Goal: Task Accomplishment & Management: Manage account settings

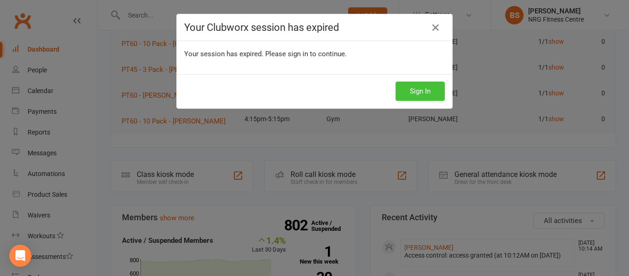
click at [396, 96] on button "Sign In" at bounding box center [420, 91] width 49 height 19
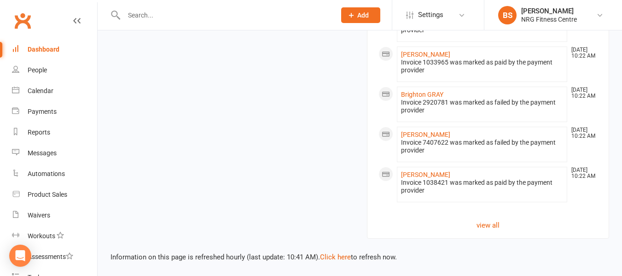
scroll to position [934, 0]
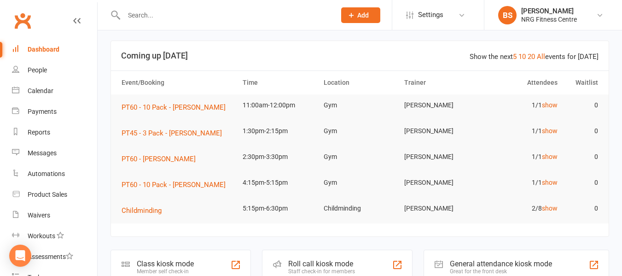
scroll to position [0, 0]
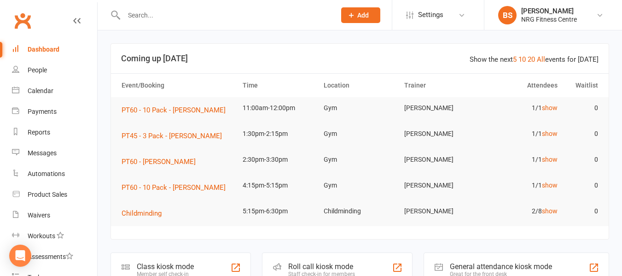
click at [178, 15] on input "text" at bounding box center [225, 15] width 208 height 13
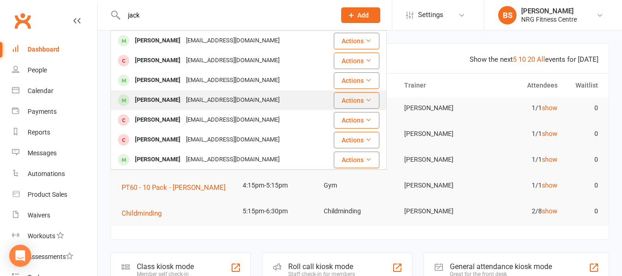
type input "jack"
click at [239, 100] on div "jackbarnes6868@outlook.com" at bounding box center [232, 99] width 99 height 13
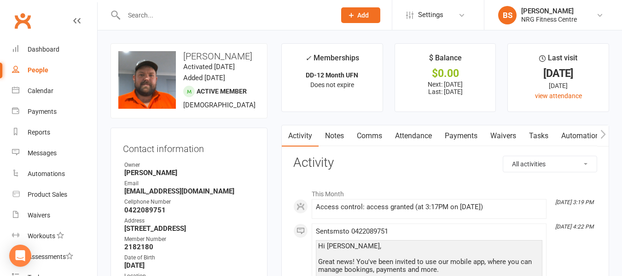
click at [606, 133] on button "button" at bounding box center [603, 135] width 12 height 21
click at [385, 133] on link "Payments" at bounding box center [392, 135] width 46 height 21
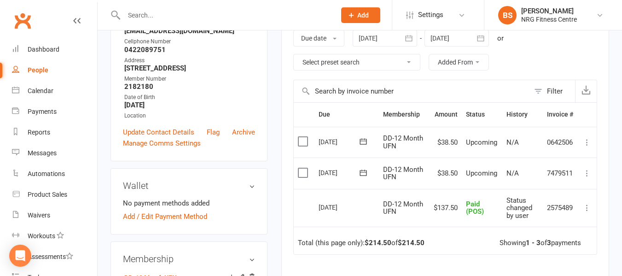
scroll to position [184, 0]
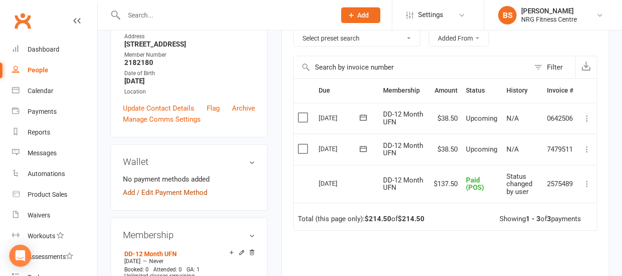
click at [185, 198] on link "Add / Edit Payment Method" at bounding box center [165, 192] width 84 height 11
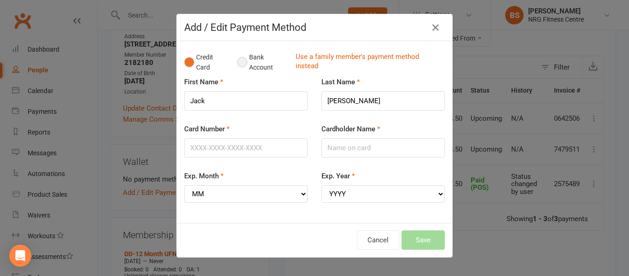
click at [237, 64] on button "Bank Account" at bounding box center [262, 62] width 51 height 28
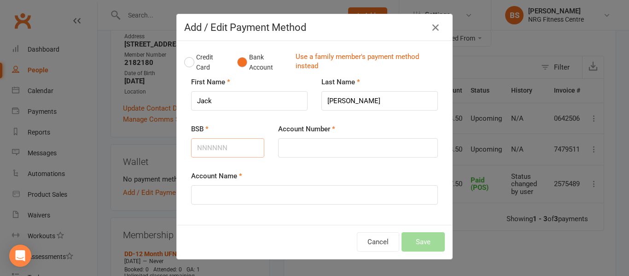
click at [236, 151] on input "BSB" at bounding box center [227, 147] width 73 height 19
type input "064496"
click at [289, 146] on input "Account Number" at bounding box center [358, 147] width 160 height 19
type input "13956830"
click at [276, 195] on input "Account Name" at bounding box center [314, 194] width 247 height 19
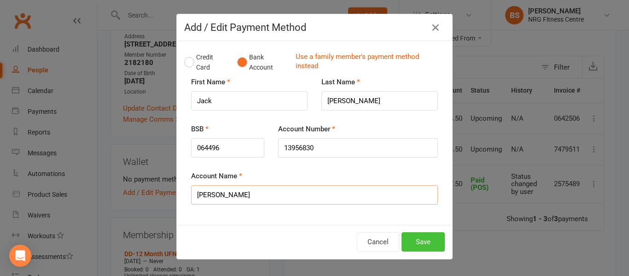
type input "Jack Barnes"
click at [412, 240] on button "Save" at bounding box center [423, 241] width 43 height 19
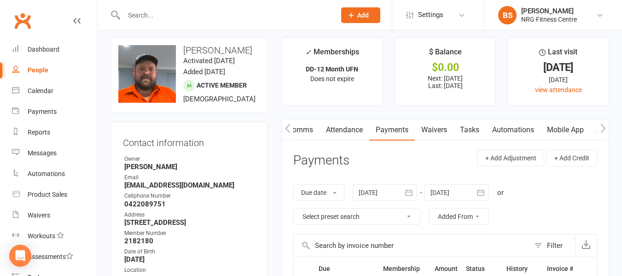
scroll to position [0, 0]
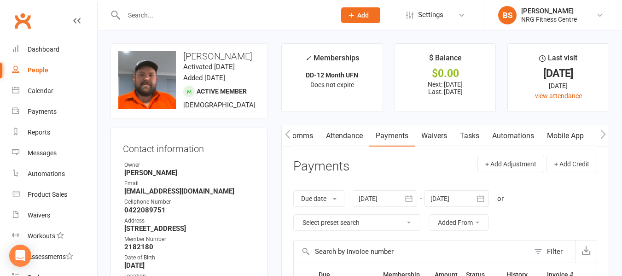
click at [603, 131] on icon "button" at bounding box center [604, 134] width 6 height 10
click at [520, 140] on link "Access Control" at bounding box center [518, 135] width 61 height 21
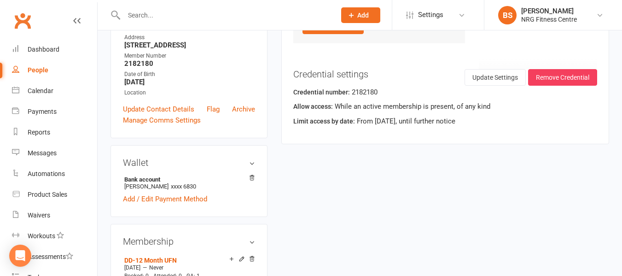
scroll to position [184, 0]
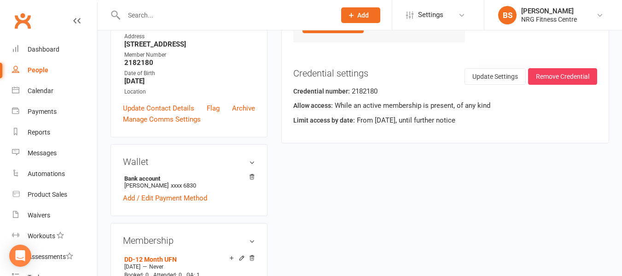
click at [193, 16] on input "text" at bounding box center [225, 15] width 208 height 13
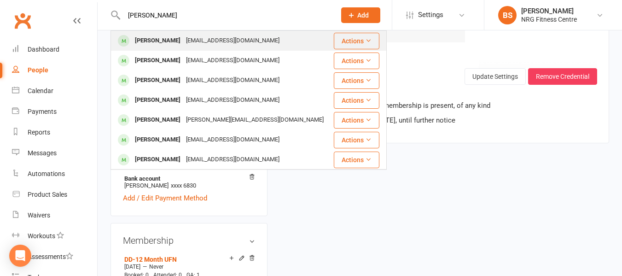
type input "kylie"
click at [207, 45] on div "kmbitter@hotmail.com" at bounding box center [232, 40] width 99 height 13
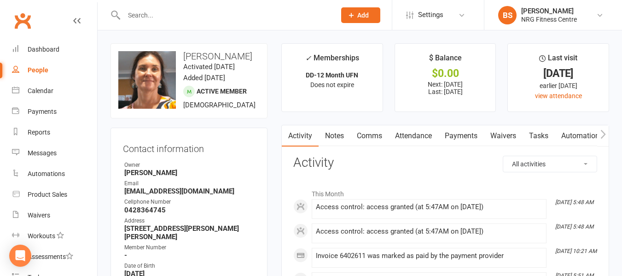
click at [411, 139] on link "Attendance" at bounding box center [414, 135] width 50 height 21
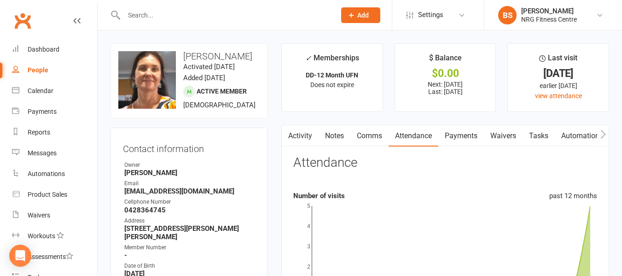
click at [463, 138] on link "Payments" at bounding box center [461, 135] width 46 height 21
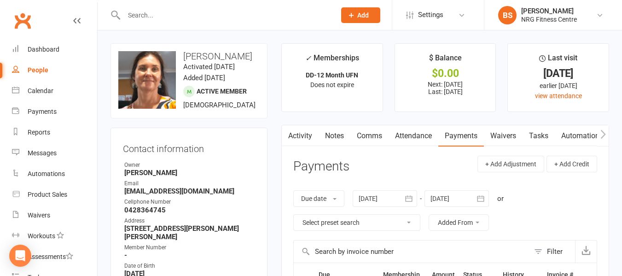
click at [605, 134] on icon "button" at bounding box center [603, 133] width 5 height 9
click at [564, 135] on link "Mobile App" at bounding box center [566, 135] width 50 height 21
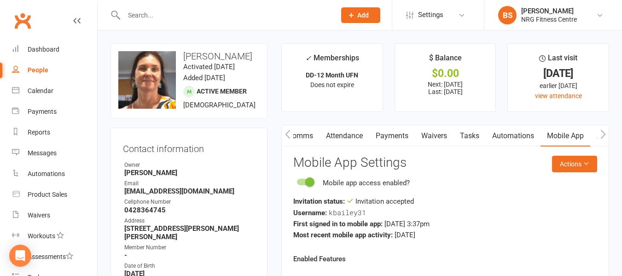
click at [601, 133] on icon "button" at bounding box center [604, 134] width 6 height 10
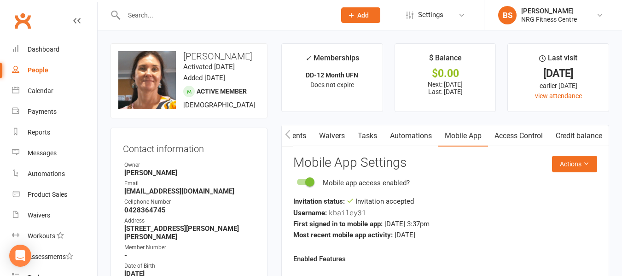
click at [531, 134] on link "Access Control" at bounding box center [518, 135] width 61 height 21
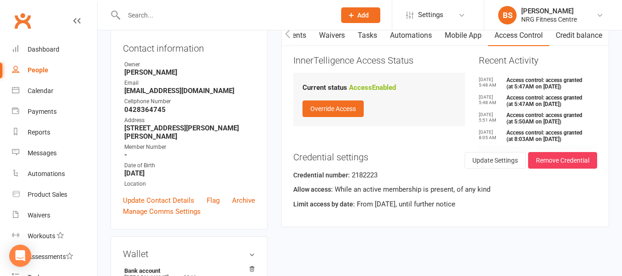
scroll to position [184, 0]
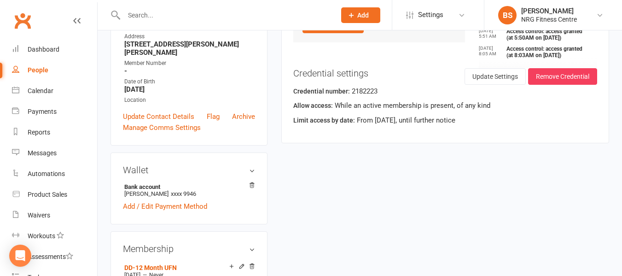
click at [162, 16] on input "text" at bounding box center [225, 15] width 208 height 13
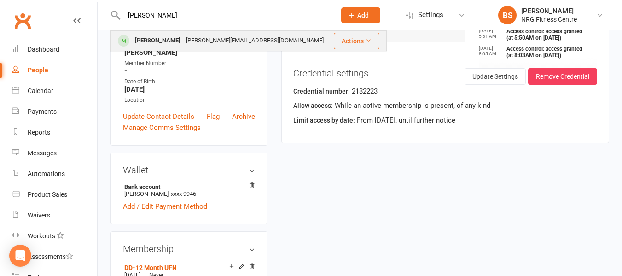
type input "knox"
click at [183, 44] on div "knox-w@hotmail.com" at bounding box center [254, 40] width 143 height 13
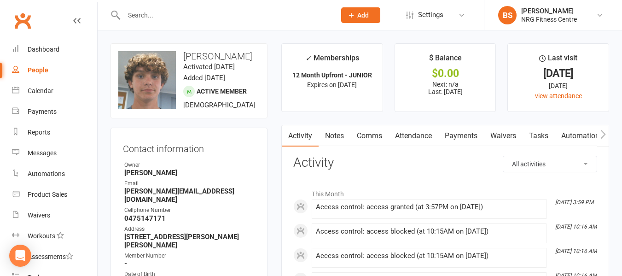
click at [449, 135] on link "Payments" at bounding box center [461, 135] width 46 height 21
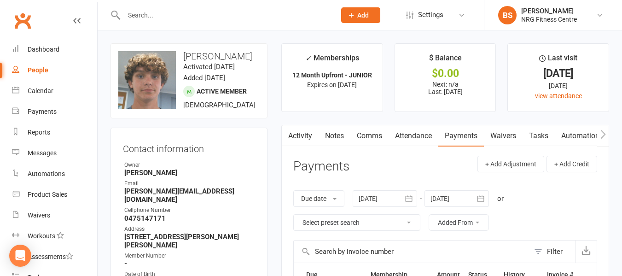
click at [606, 134] on icon "button" at bounding box center [603, 133] width 5 height 9
click at [455, 131] on link "Mobile App" at bounding box center [463, 135] width 50 height 21
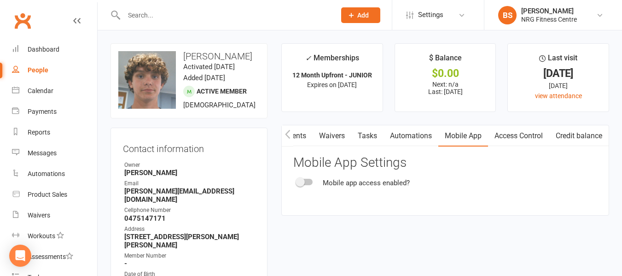
click at [525, 138] on link "Access Control" at bounding box center [518, 135] width 61 height 21
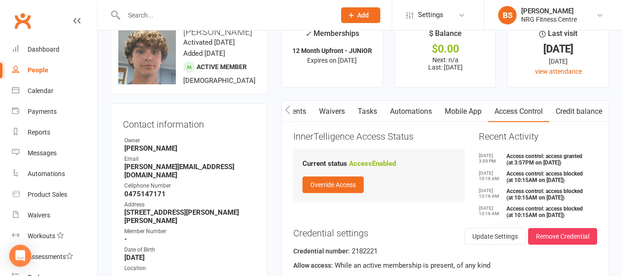
scroll to position [92, 0]
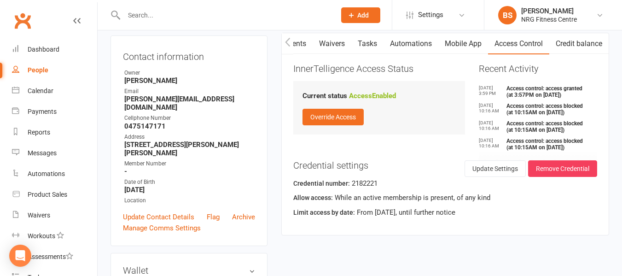
click at [185, 17] on input "text" at bounding box center [225, 15] width 208 height 13
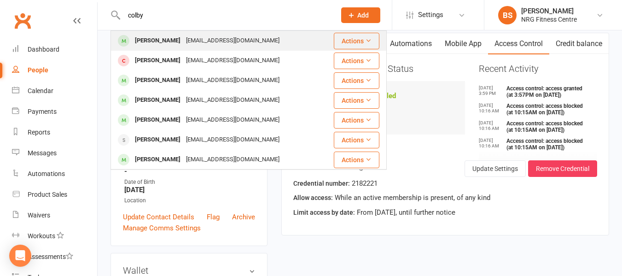
type input "colby"
click at [188, 40] on div "colby13052011@gmail.com" at bounding box center [232, 40] width 99 height 13
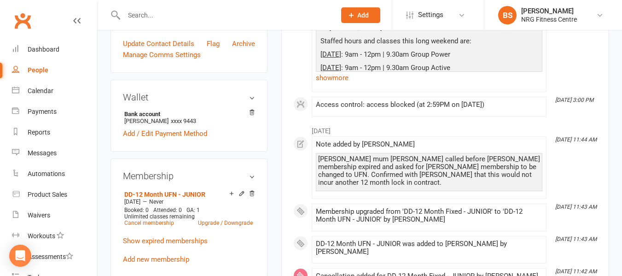
scroll to position [276, 0]
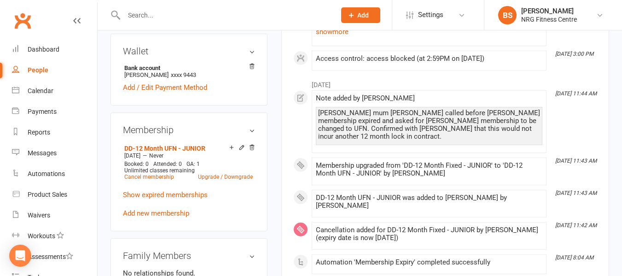
click at [168, 19] on input "text" at bounding box center [225, 15] width 208 height 13
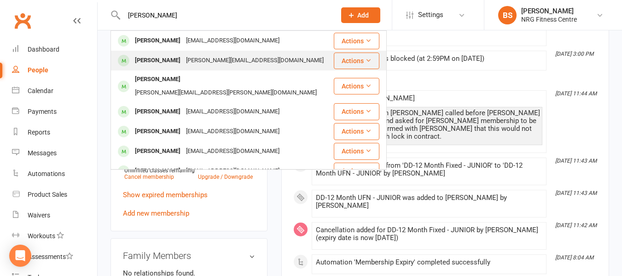
type input "shaun"
click at [181, 60] on div "Shaun Mcallister" at bounding box center [157, 60] width 51 height 13
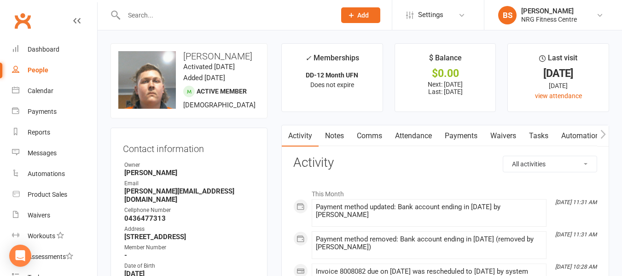
click at [454, 135] on link "Payments" at bounding box center [461, 135] width 46 height 21
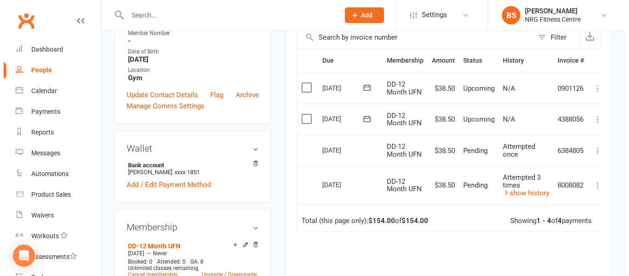
scroll to position [230, 0]
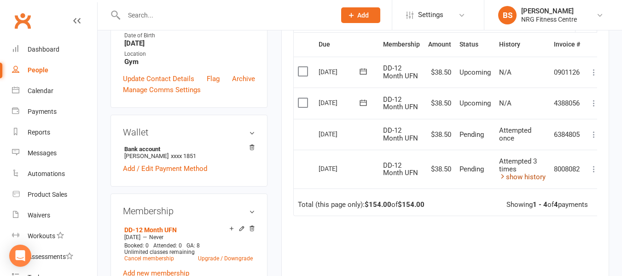
click at [515, 175] on link "show history" at bounding box center [522, 177] width 47 height 8
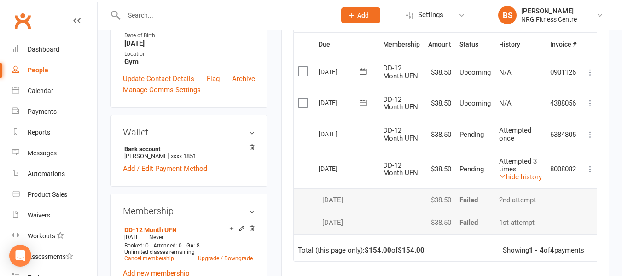
click at [592, 168] on icon at bounding box center [590, 168] width 9 height 9
click at [528, 187] on link "More Info" at bounding box center [549, 187] width 91 height 18
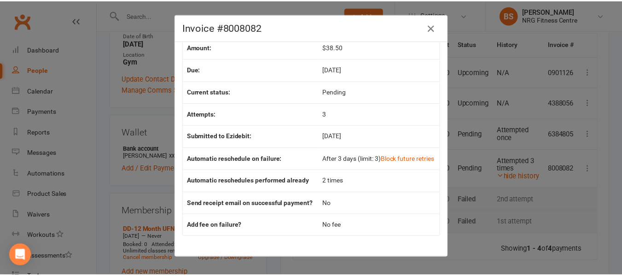
scroll to position [71, 0]
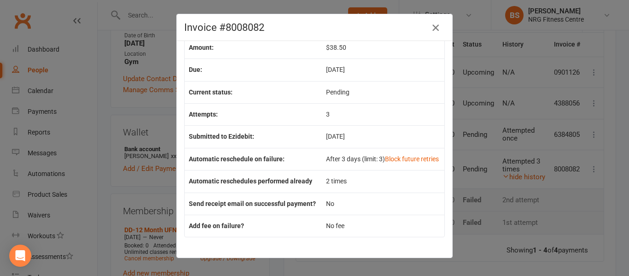
click at [434, 27] on icon "button" at bounding box center [435, 27] width 11 height 11
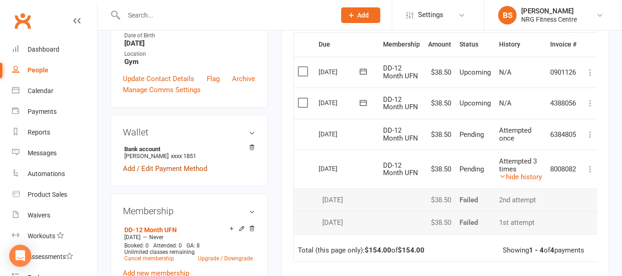
click at [134, 174] on link "Add / Edit Payment Method" at bounding box center [165, 168] width 84 height 11
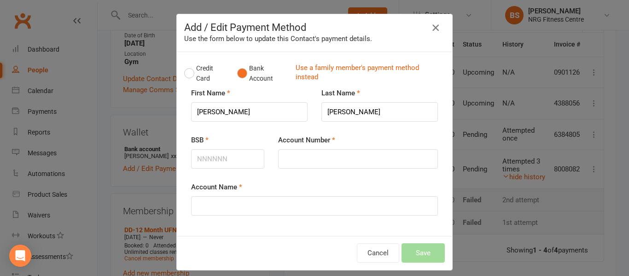
click at [431, 30] on icon "button" at bounding box center [435, 27] width 11 height 11
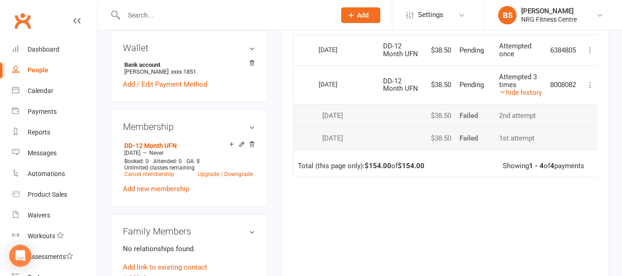
scroll to position [322, 0]
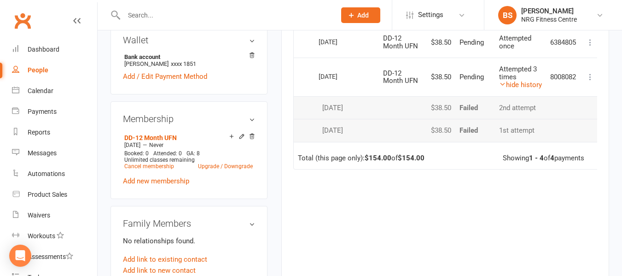
click at [155, 16] on input "text" at bounding box center [225, 15] width 208 height 13
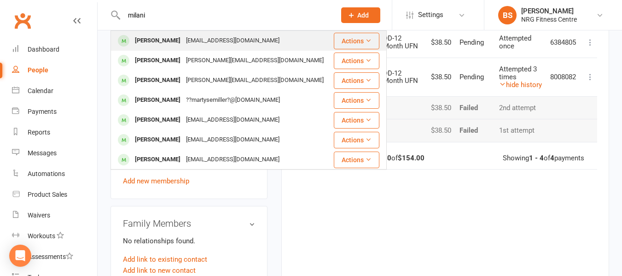
type input "milani"
click at [172, 41] on div "Milani Joyce Rumbaua" at bounding box center [157, 40] width 51 height 13
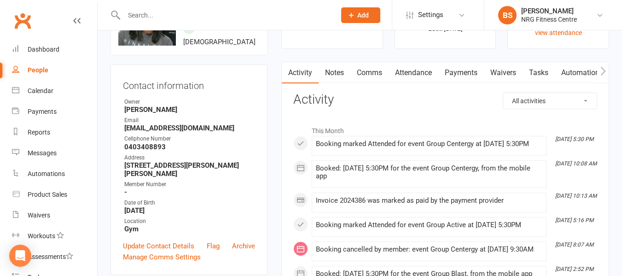
scroll to position [46, 0]
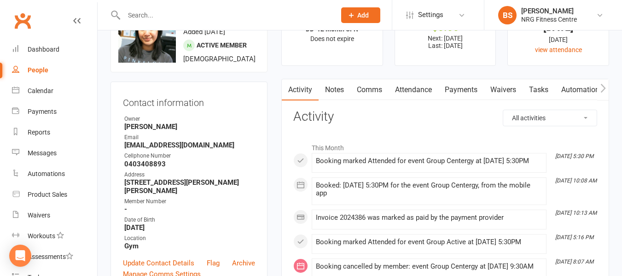
click at [451, 91] on link "Payments" at bounding box center [461, 89] width 46 height 21
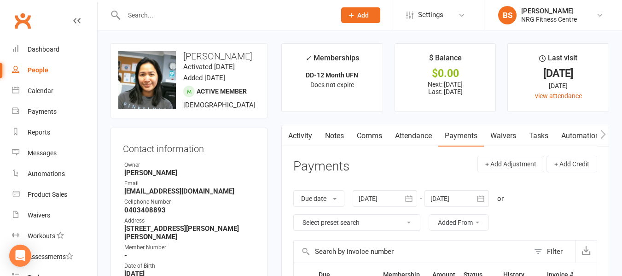
click at [602, 135] on icon "button" at bounding box center [604, 134] width 6 height 10
click at [566, 136] on link "Mobile App" at bounding box center [566, 135] width 50 height 21
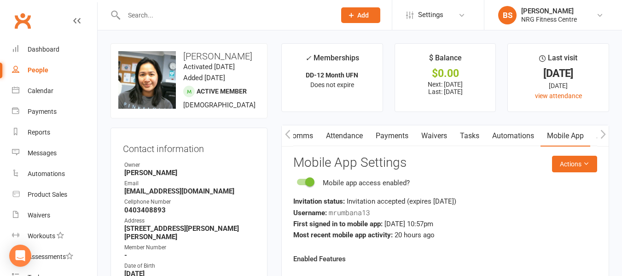
click at [606, 135] on icon "button" at bounding box center [604, 134] width 6 height 10
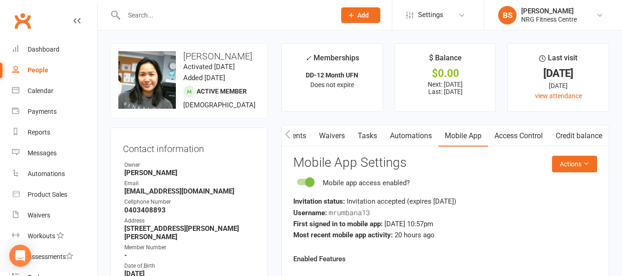
click at [534, 136] on link "Access Control" at bounding box center [518, 135] width 61 height 21
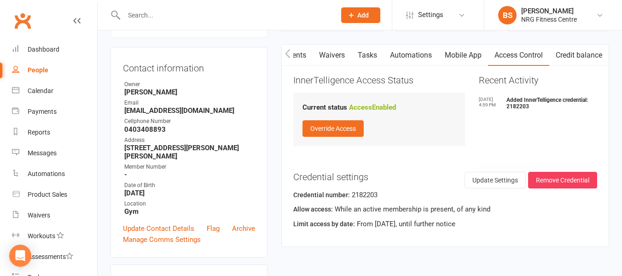
scroll to position [184, 0]
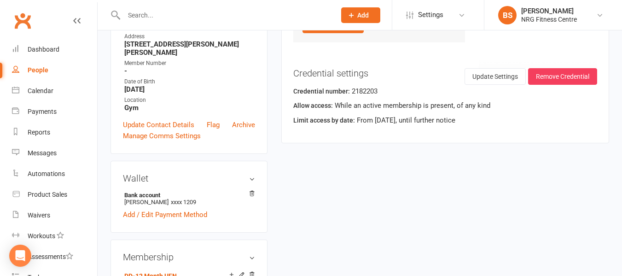
click at [197, 12] on input "text" at bounding box center [225, 15] width 208 height 13
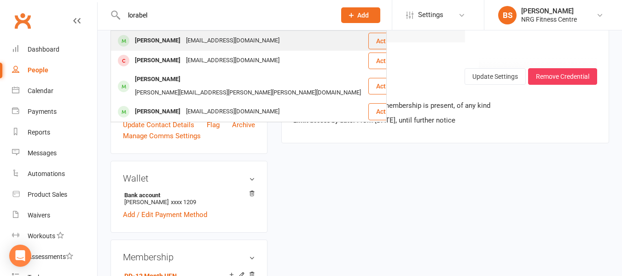
type input "lorabel"
click at [195, 39] on div "krina12051988@gmail.com" at bounding box center [232, 40] width 99 height 13
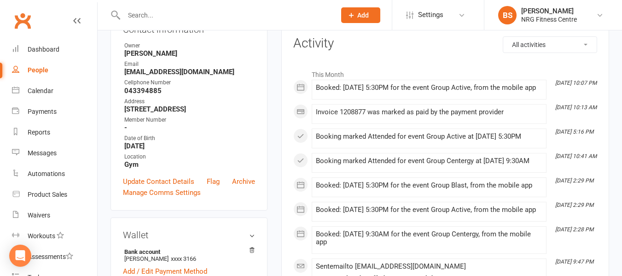
scroll to position [46, 0]
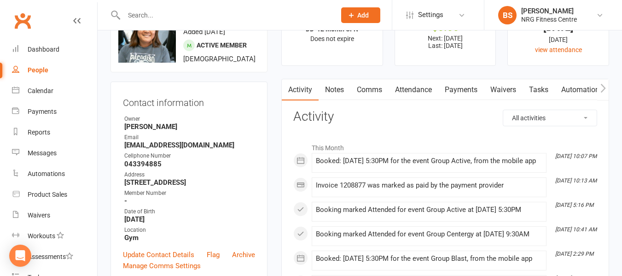
click at [406, 88] on link "Attendance" at bounding box center [414, 89] width 50 height 21
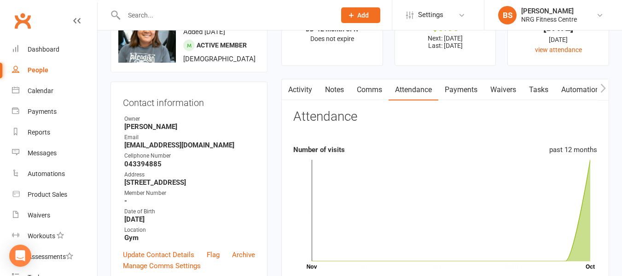
click at [457, 93] on link "Payments" at bounding box center [461, 89] width 46 height 21
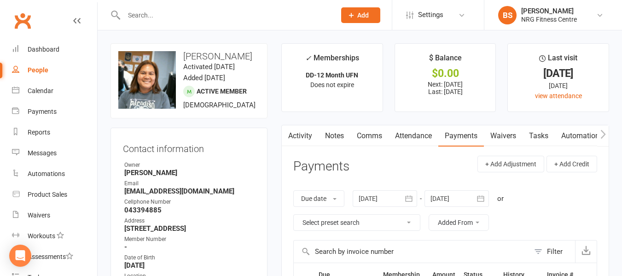
click at [601, 135] on icon "button" at bounding box center [604, 134] width 6 height 10
click at [583, 135] on link "Mobile App" at bounding box center [566, 135] width 50 height 21
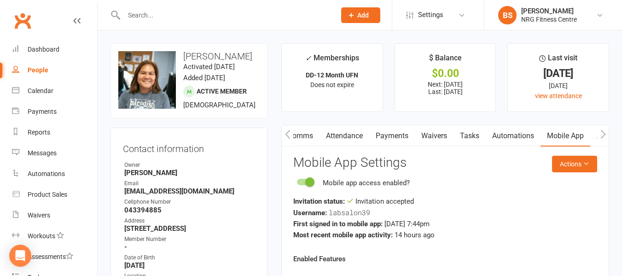
click at [603, 135] on icon "button" at bounding box center [604, 134] width 6 height 10
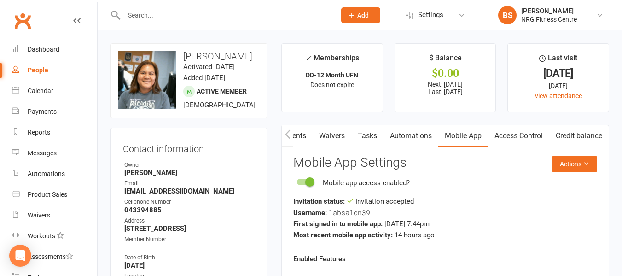
click at [514, 136] on link "Access Control" at bounding box center [518, 135] width 61 height 21
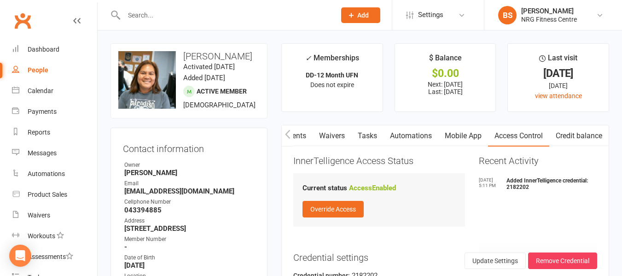
click at [163, 17] on input "text" at bounding box center [225, 15] width 208 height 13
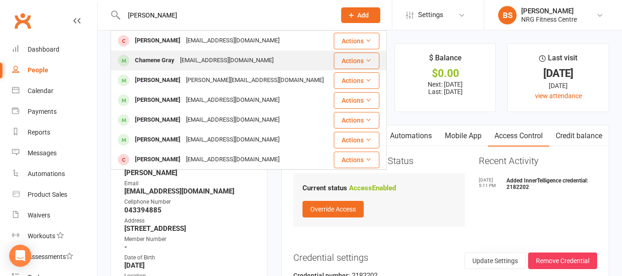
type input "charle"
click at [167, 63] on div "Chamene Gray" at bounding box center [154, 60] width 45 height 13
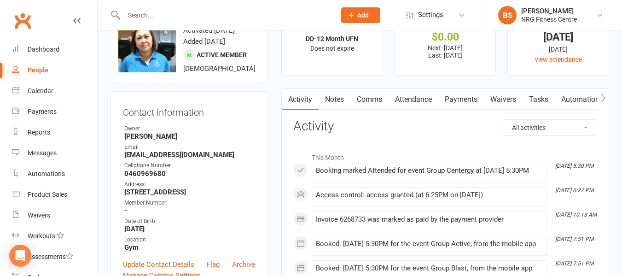
scroll to position [92, 0]
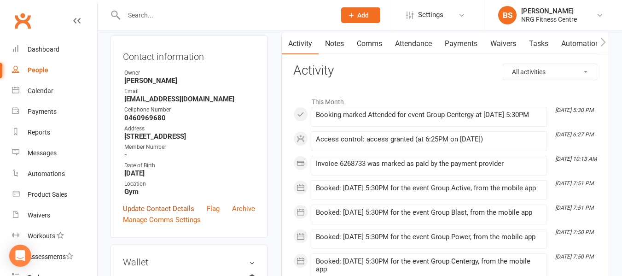
click at [161, 214] on link "Update Contact Details" at bounding box center [158, 208] width 71 height 11
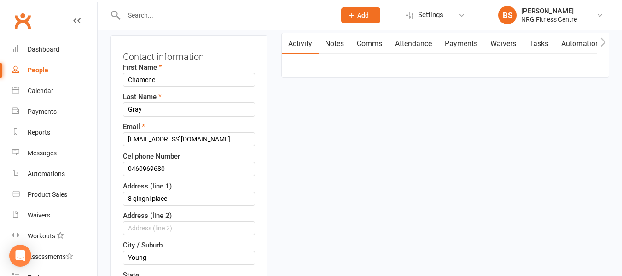
scroll to position [43, 0]
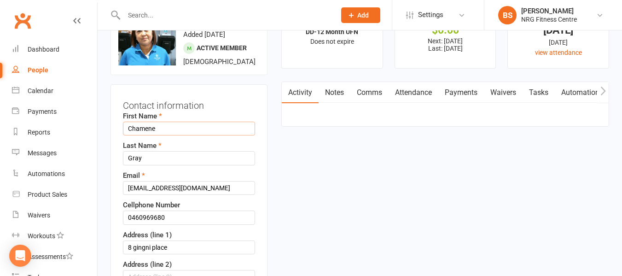
click at [142, 135] on input "Chamene" at bounding box center [189, 129] width 132 height 14
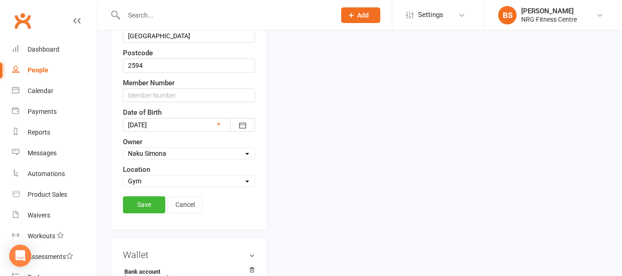
scroll to position [366, 0]
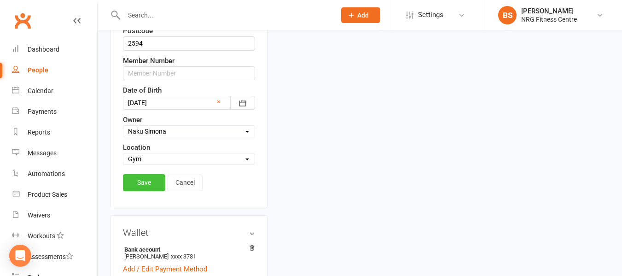
type input "Charlene"
click at [131, 189] on link "Save" at bounding box center [144, 182] width 42 height 17
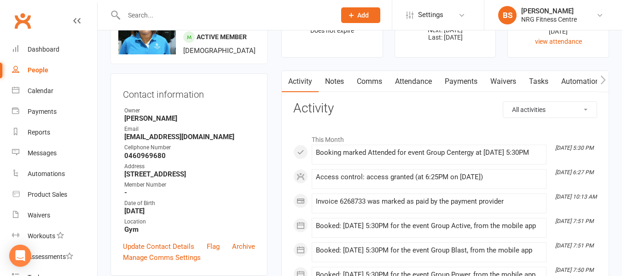
scroll to position [0, 0]
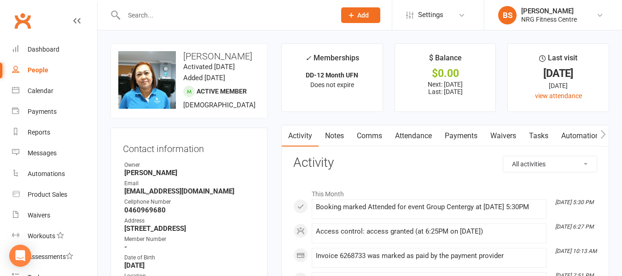
click at [461, 134] on link "Payments" at bounding box center [461, 135] width 46 height 21
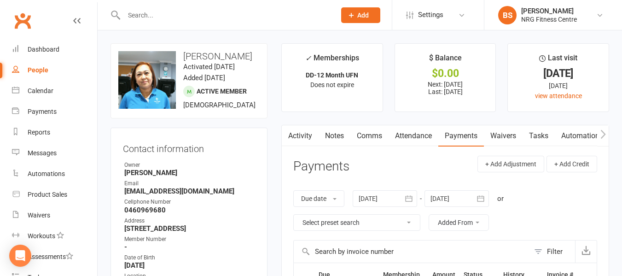
click at [601, 134] on icon "button" at bounding box center [604, 134] width 6 height 10
click at [562, 133] on link "Mobile App" at bounding box center [566, 135] width 50 height 21
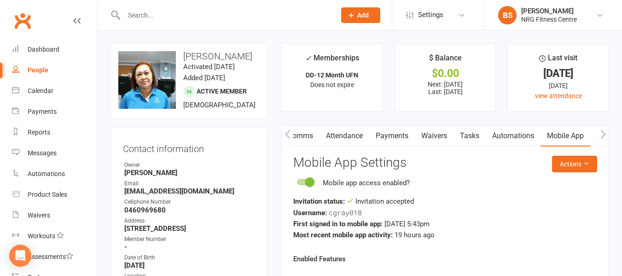
click at [601, 138] on icon "button" at bounding box center [603, 133] width 5 height 9
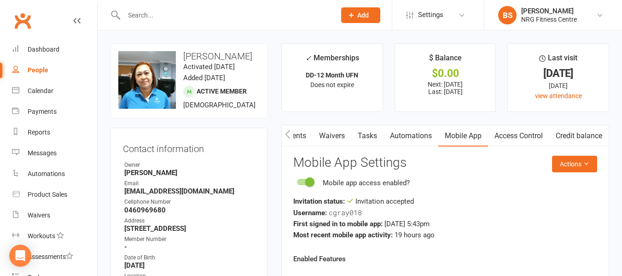
click at [531, 134] on link "Access Control" at bounding box center [518, 135] width 61 height 21
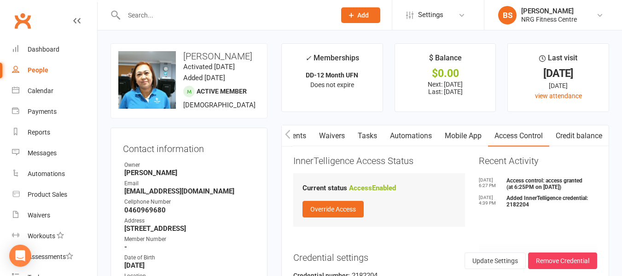
click at [186, 10] on input "text" at bounding box center [225, 15] width 208 height 13
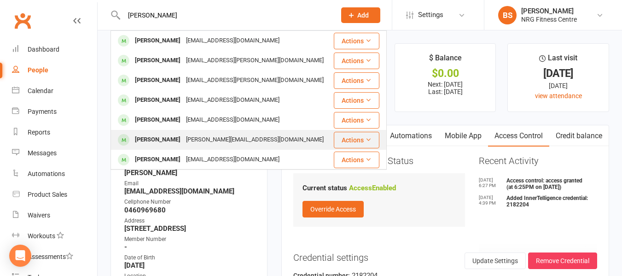
type input "dean"
click at [229, 143] on div "dean@dnasupport.com.au" at bounding box center [254, 139] width 143 height 13
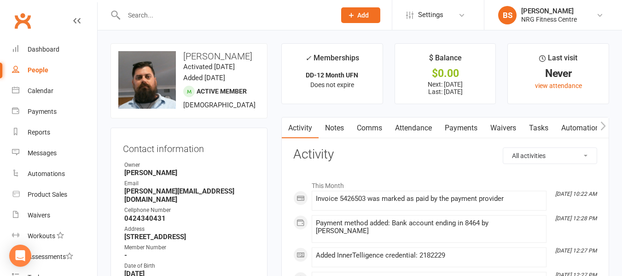
click at [463, 129] on link "Payments" at bounding box center [461, 127] width 46 height 21
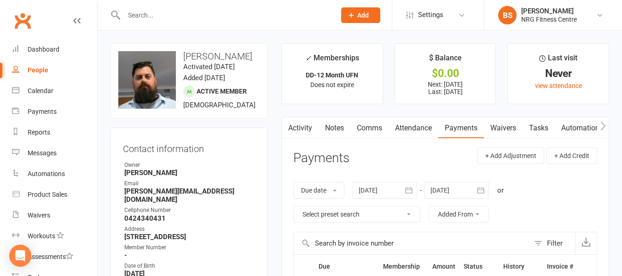
click at [604, 128] on icon "button" at bounding box center [603, 126] width 5 height 9
click at [598, 125] on button "button" at bounding box center [603, 127] width 12 height 21
click at [476, 124] on link "Mobile App" at bounding box center [463, 127] width 50 height 21
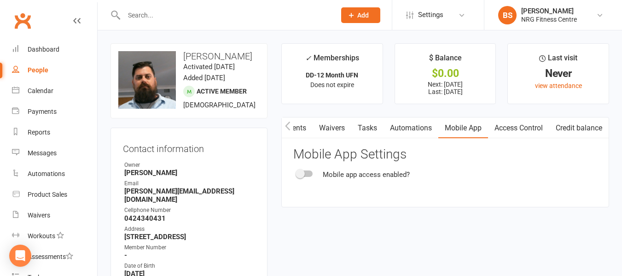
click at [517, 129] on link "Access Control" at bounding box center [518, 127] width 61 height 21
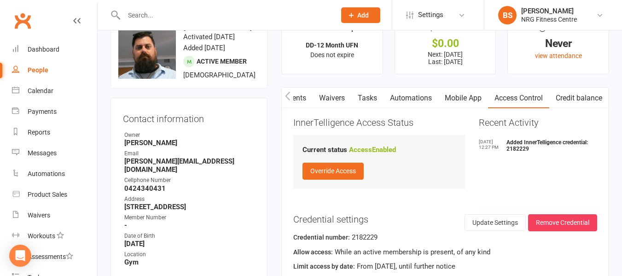
scroll to position [46, 0]
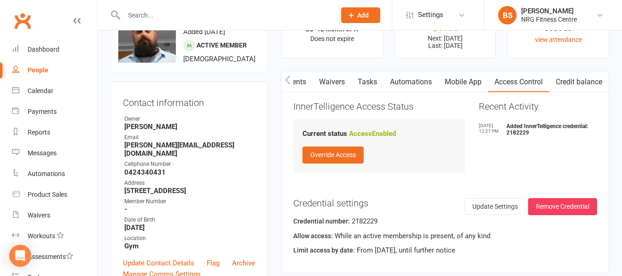
click at [175, 14] on input "text" at bounding box center [225, 15] width 208 height 13
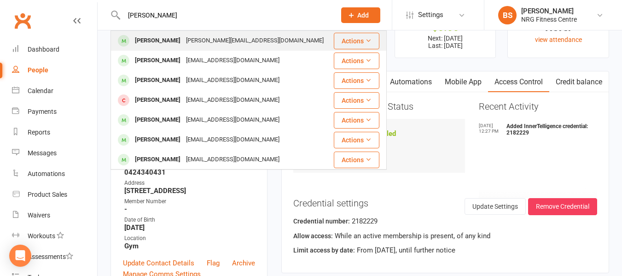
type input "alex"
click at [184, 39] on div "alex-schembli@hotmail.com" at bounding box center [254, 40] width 143 height 13
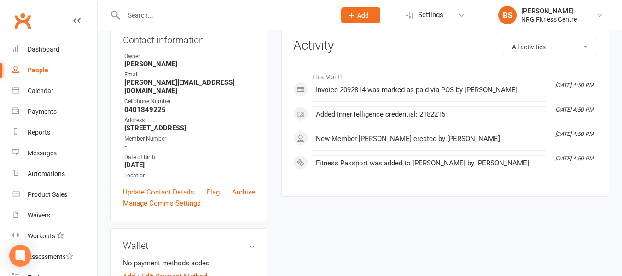
scroll to position [92, 0]
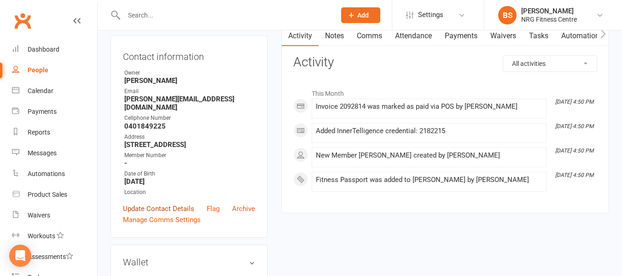
click at [163, 213] on link "Update Contact Details" at bounding box center [158, 208] width 71 height 11
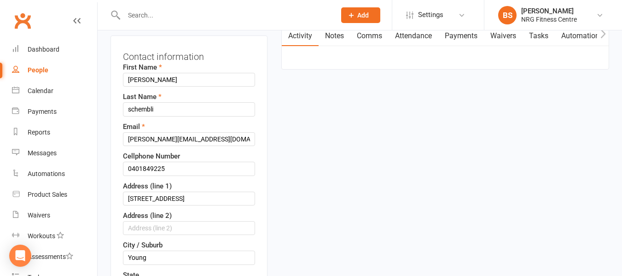
scroll to position [43, 0]
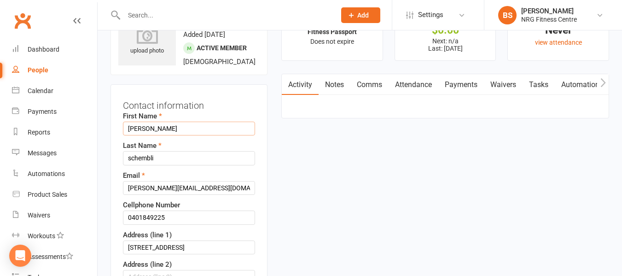
click at [127, 135] on input "alex" at bounding box center [189, 129] width 132 height 14
type input "Alex"
click at [151, 165] on input "schembli" at bounding box center [189, 158] width 132 height 14
drag, startPoint x: 131, startPoint y: 169, endPoint x: 127, endPoint y: 166, distance: 5.1
click at [127, 165] on input "schembri" at bounding box center [189, 158] width 132 height 14
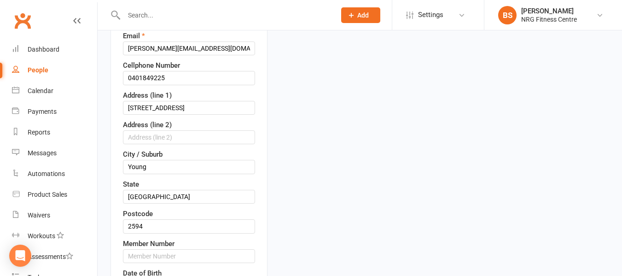
scroll to position [181, 0]
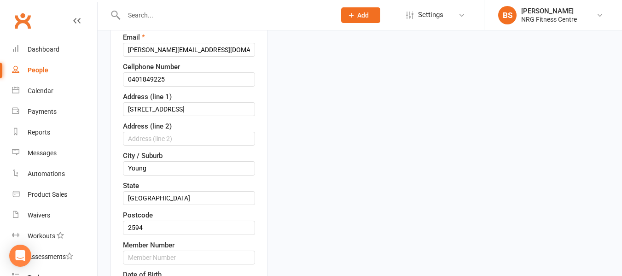
type input "Schembri"
click at [165, 57] on input "alex-schembli@hotmail.com" at bounding box center [189, 50] width 132 height 14
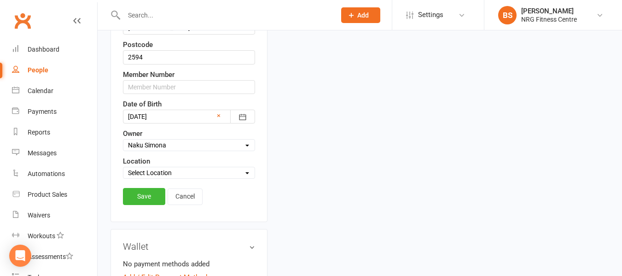
scroll to position [366, 0]
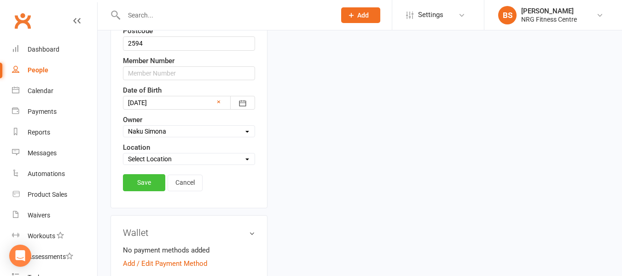
type input "alex-schembri@hotmail.com"
click at [140, 191] on link "Save" at bounding box center [144, 182] width 42 height 17
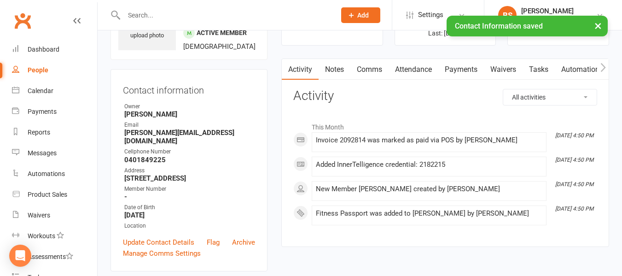
scroll to position [43, 0]
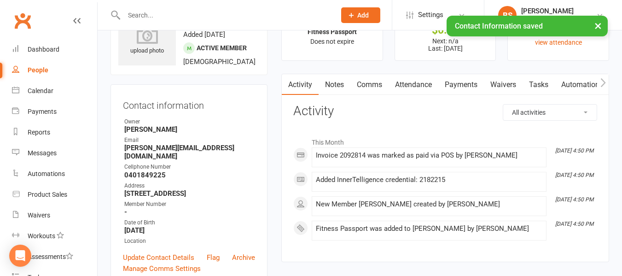
click at [406, 88] on link "Attendance" at bounding box center [414, 84] width 50 height 21
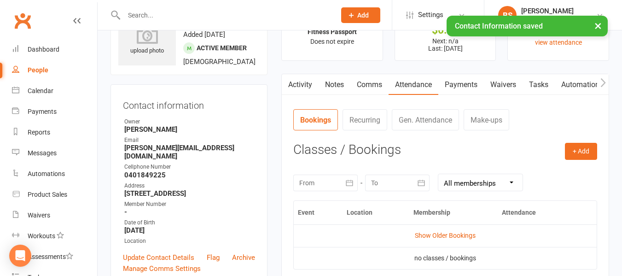
click at [453, 83] on link "Payments" at bounding box center [461, 84] width 46 height 21
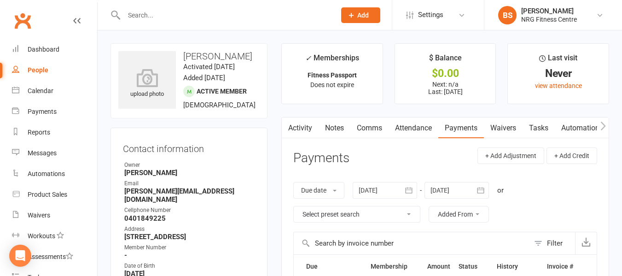
click at [606, 122] on icon "button" at bounding box center [604, 126] width 6 height 10
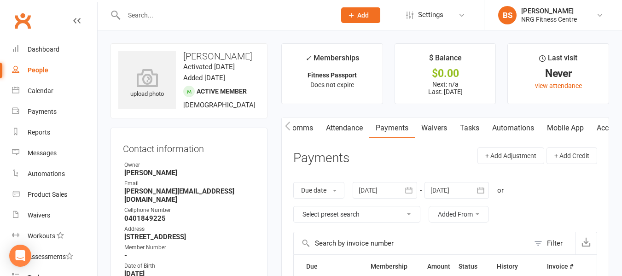
scroll to position [0, 176]
click at [536, 130] on link "Access Control" at bounding box center [518, 127] width 61 height 21
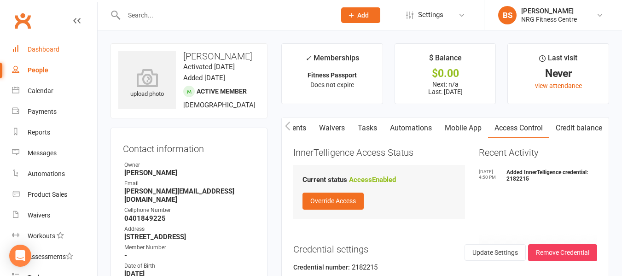
click at [44, 46] on div "Dashboard" at bounding box center [44, 49] width 32 height 7
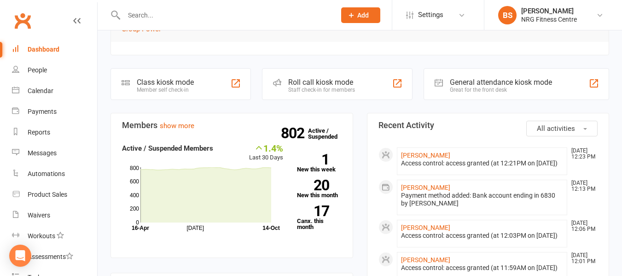
scroll to position [322, 0]
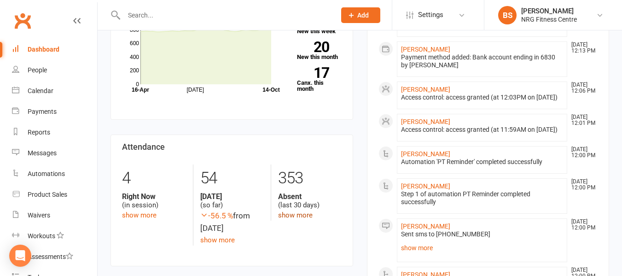
click at [290, 216] on link "show more" at bounding box center [295, 215] width 35 height 8
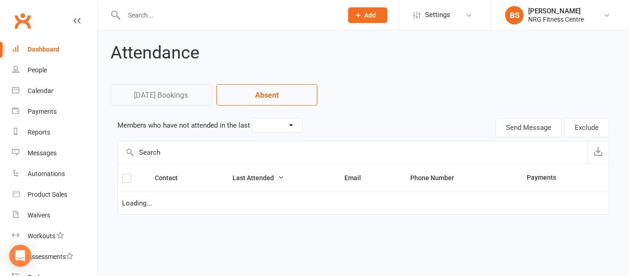
select select "30"
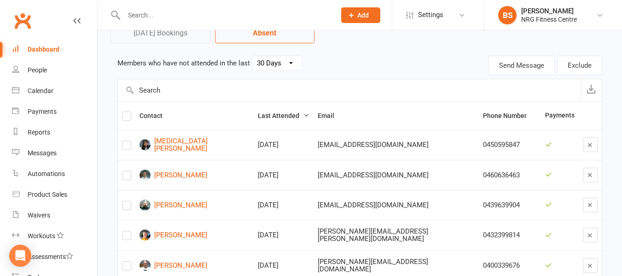
scroll to position [46, 0]
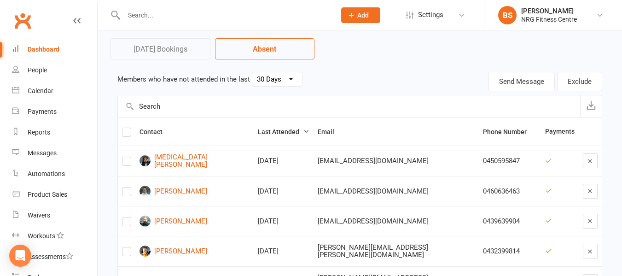
click at [200, 13] on input "text" at bounding box center [225, 15] width 208 height 13
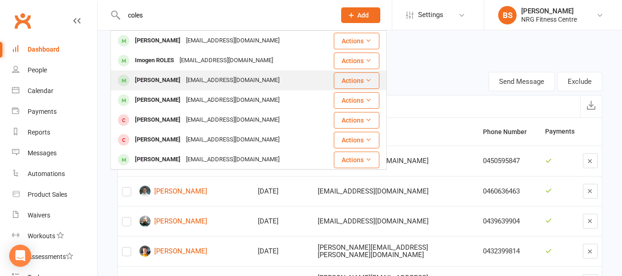
type input "coles"
click at [173, 83] on div "Gregory COLES" at bounding box center [157, 80] width 51 height 13
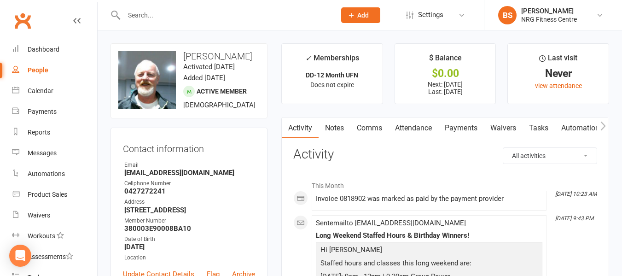
click at [335, 124] on link "Notes" at bounding box center [335, 127] width 32 height 21
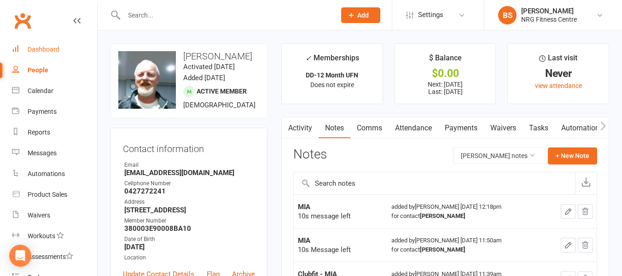
click at [54, 51] on div "Dashboard" at bounding box center [44, 49] width 32 height 7
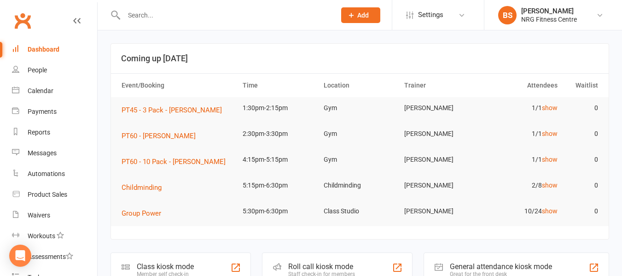
click at [175, 9] on input "text" at bounding box center [225, 15] width 208 height 13
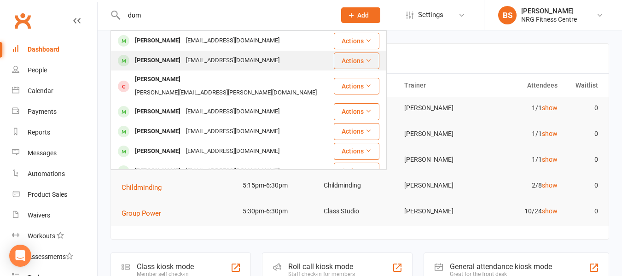
type input "dom"
click at [202, 61] on div "domcusack08@gmail.com" at bounding box center [232, 60] width 99 height 13
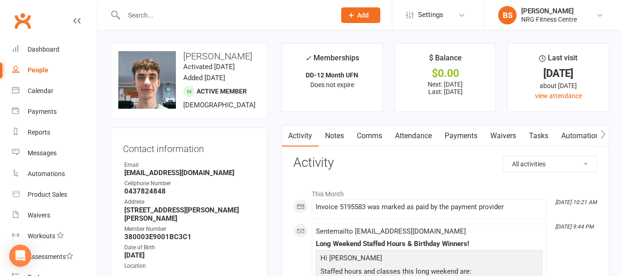
click at [163, 12] on input "text" at bounding box center [225, 15] width 208 height 13
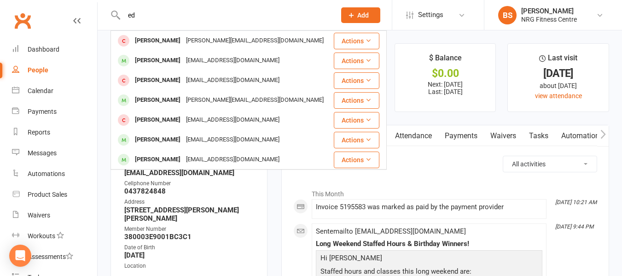
type input "e"
